Goal: Transaction & Acquisition: Subscribe to service/newsletter

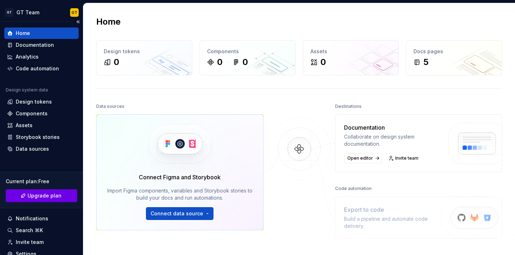
click at [38, 194] on span "Upgrade plan" at bounding box center [45, 195] width 34 height 7
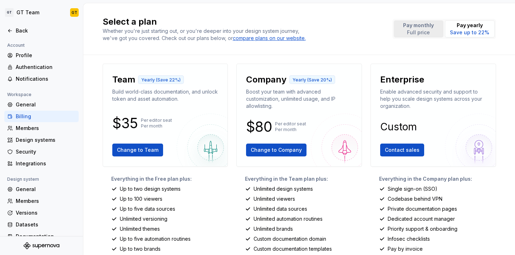
click at [421, 31] on p "Full price" at bounding box center [418, 32] width 31 height 7
click at [439, 31] on button "Pay monthly Full price" at bounding box center [419, 28] width 50 height 17
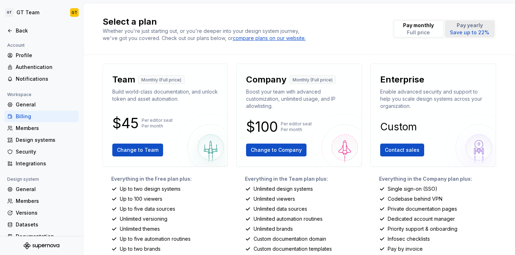
click at [447, 31] on button "Pay yearly Save up to 22%" at bounding box center [470, 28] width 50 height 17
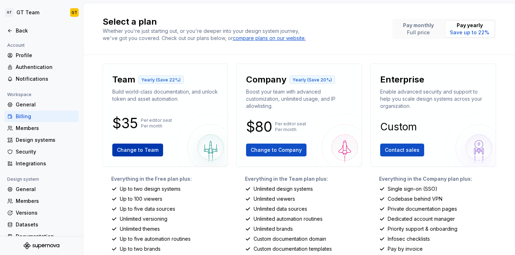
click at [142, 154] on button "Change to Team" at bounding box center [137, 150] width 51 height 13
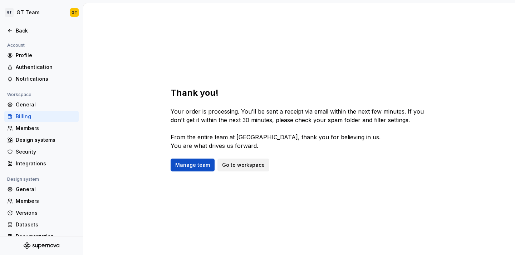
click at [233, 164] on span "Go to workspace" at bounding box center [243, 165] width 43 height 7
